Goal: Task Accomplishment & Management: Use online tool/utility

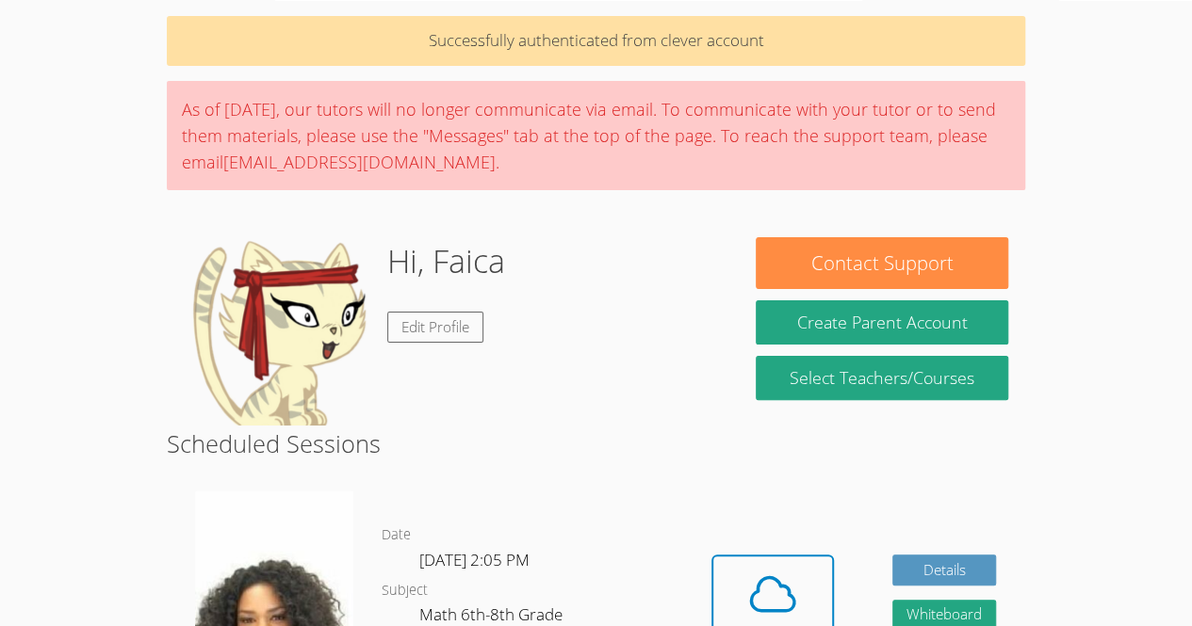
scroll to position [164, 0]
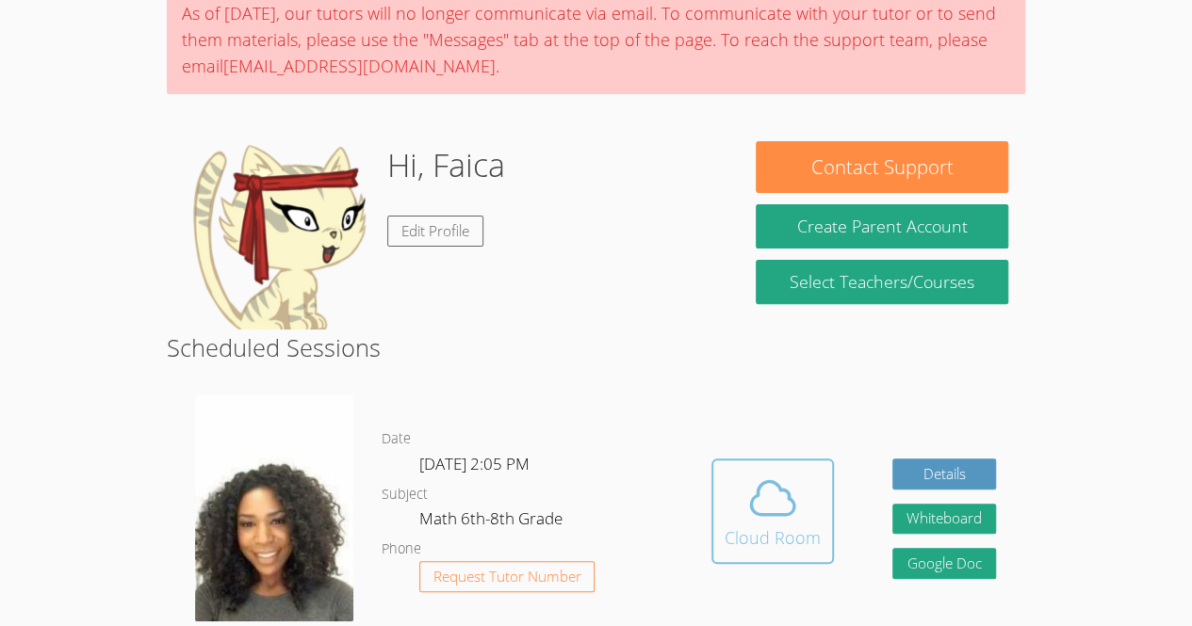
click at [772, 490] on icon at bounding box center [772, 498] width 53 height 53
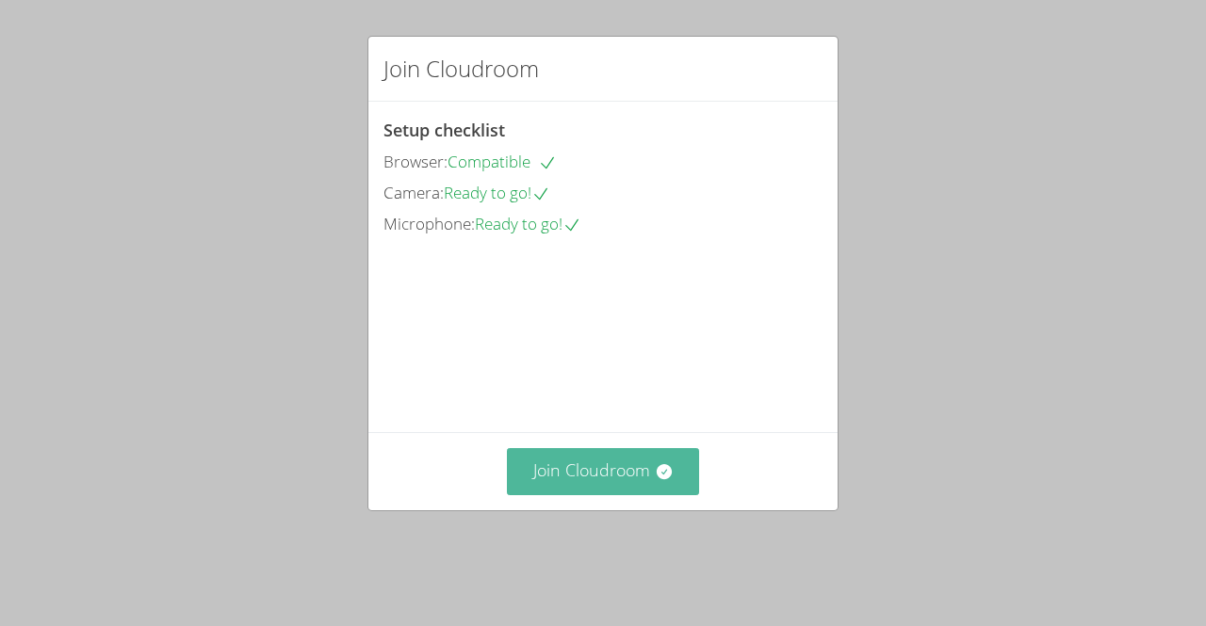
click at [555, 495] on button "Join Cloudroom" at bounding box center [603, 471] width 193 height 46
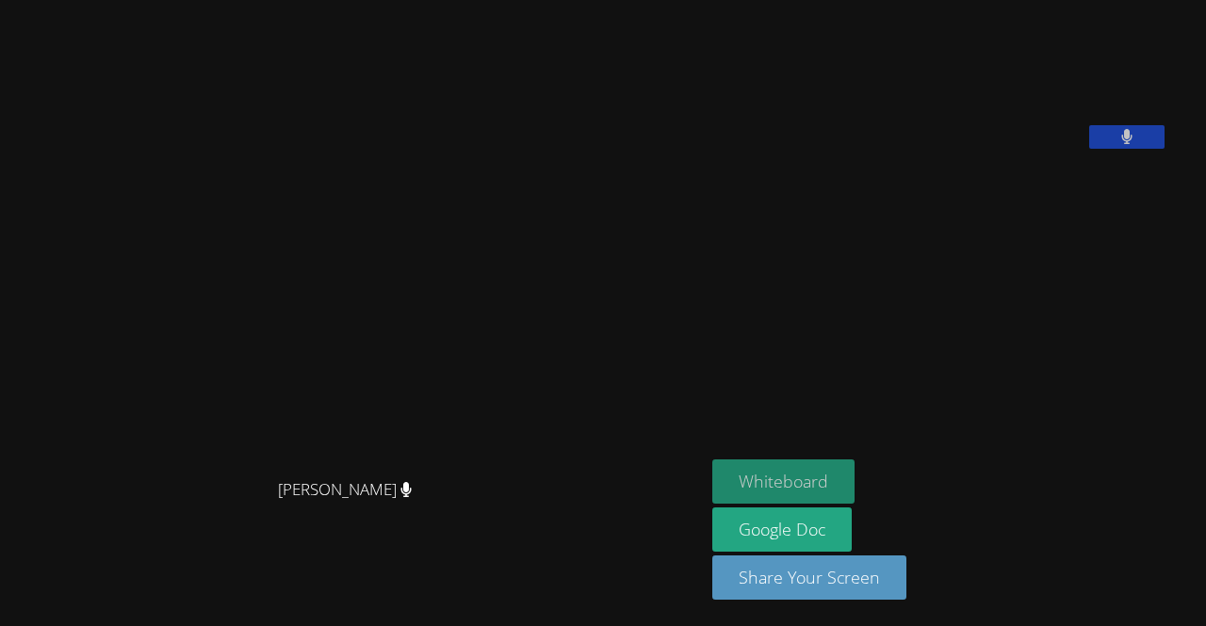
click at [851, 489] on button "Whiteboard" at bounding box center [783, 482] width 142 height 44
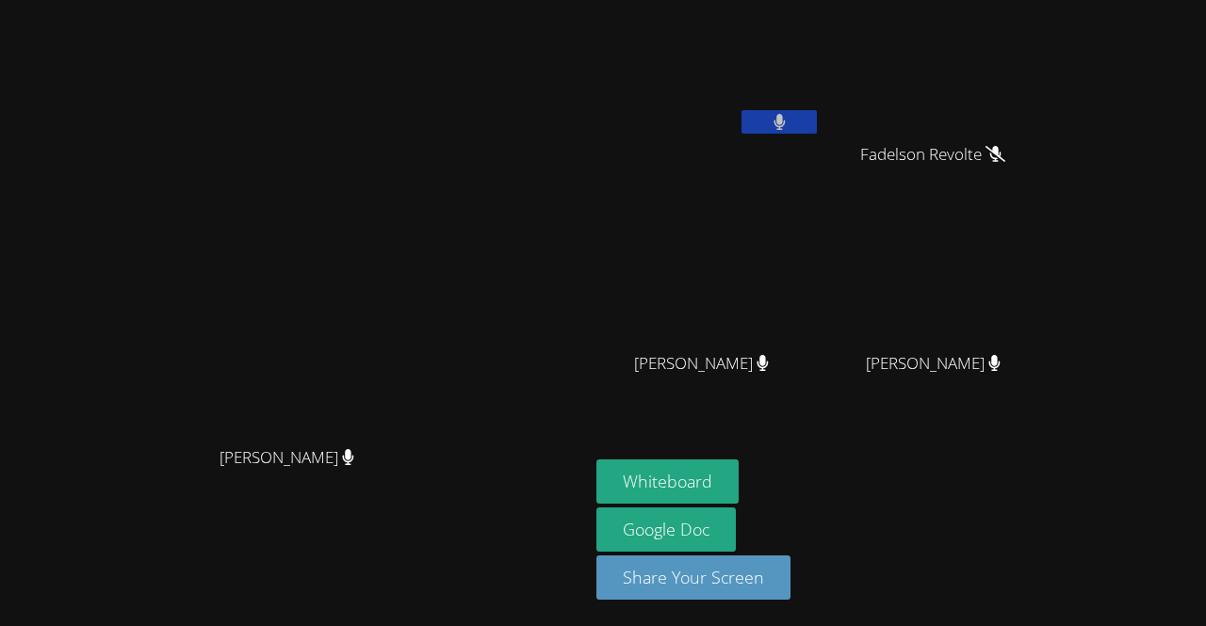
click at [817, 122] on button at bounding box center [778, 122] width 75 height 24
click at [817, 126] on button at bounding box center [778, 122] width 75 height 24
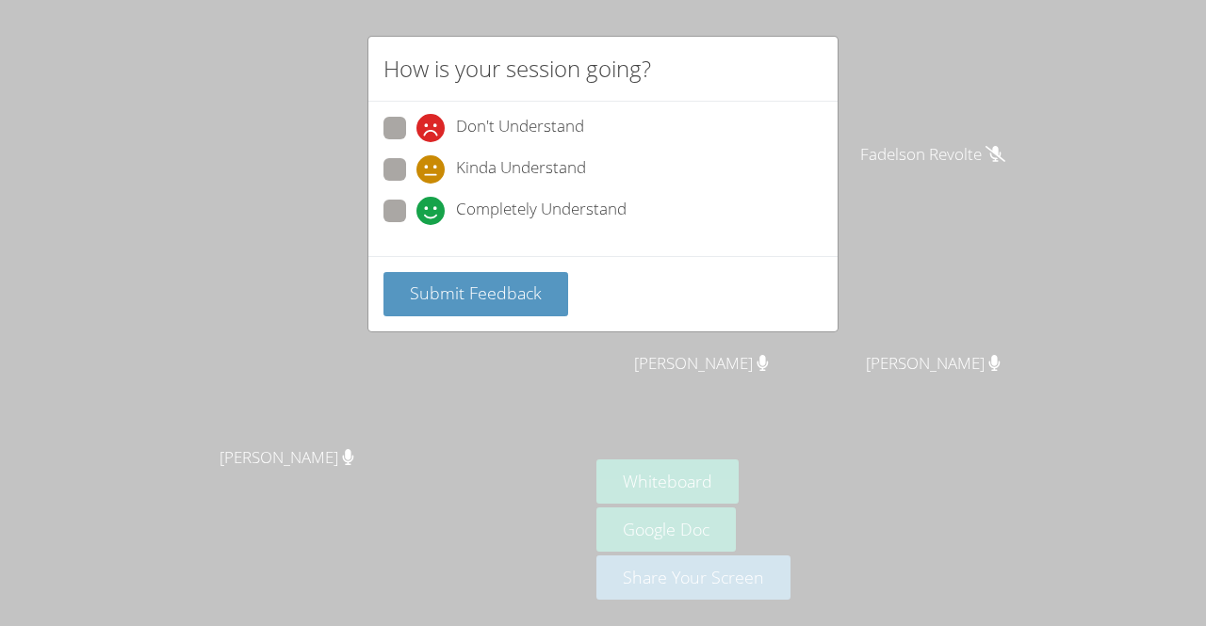
click at [411, 210] on label "Completely Understand" at bounding box center [504, 212] width 243 height 25
click at [416, 210] on input "Completely Understand" at bounding box center [424, 208] width 16 height 16
radio input "true"
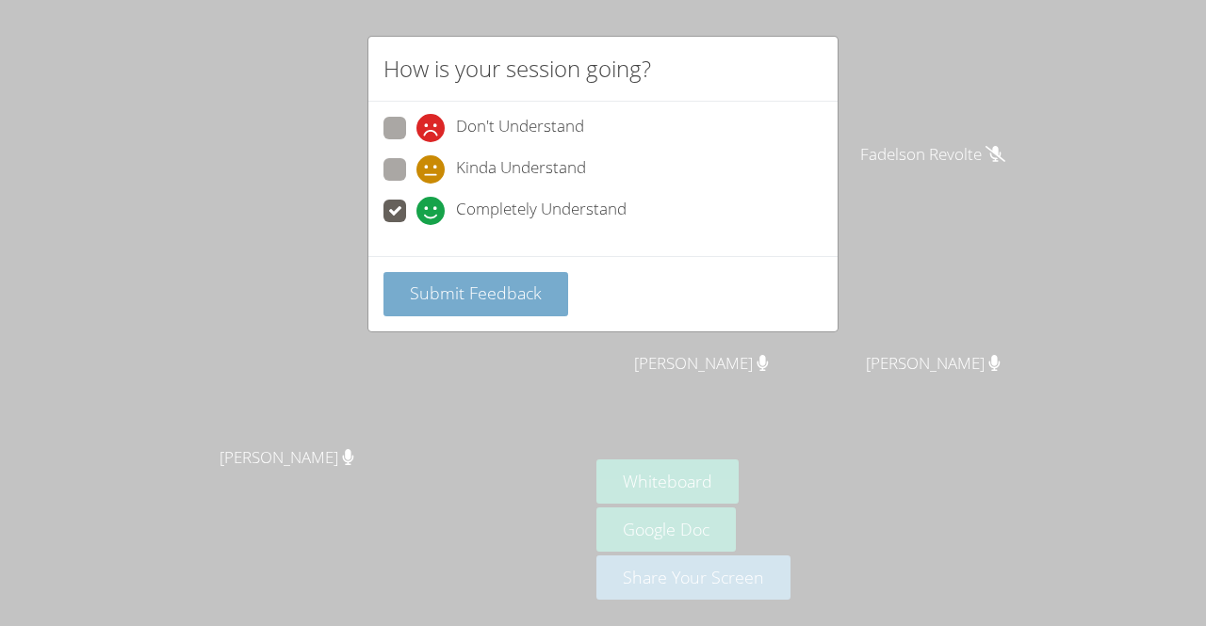
click at [467, 296] on span "Submit Feedback" at bounding box center [476, 293] width 132 height 23
